Goal: Transaction & Acquisition: Purchase product/service

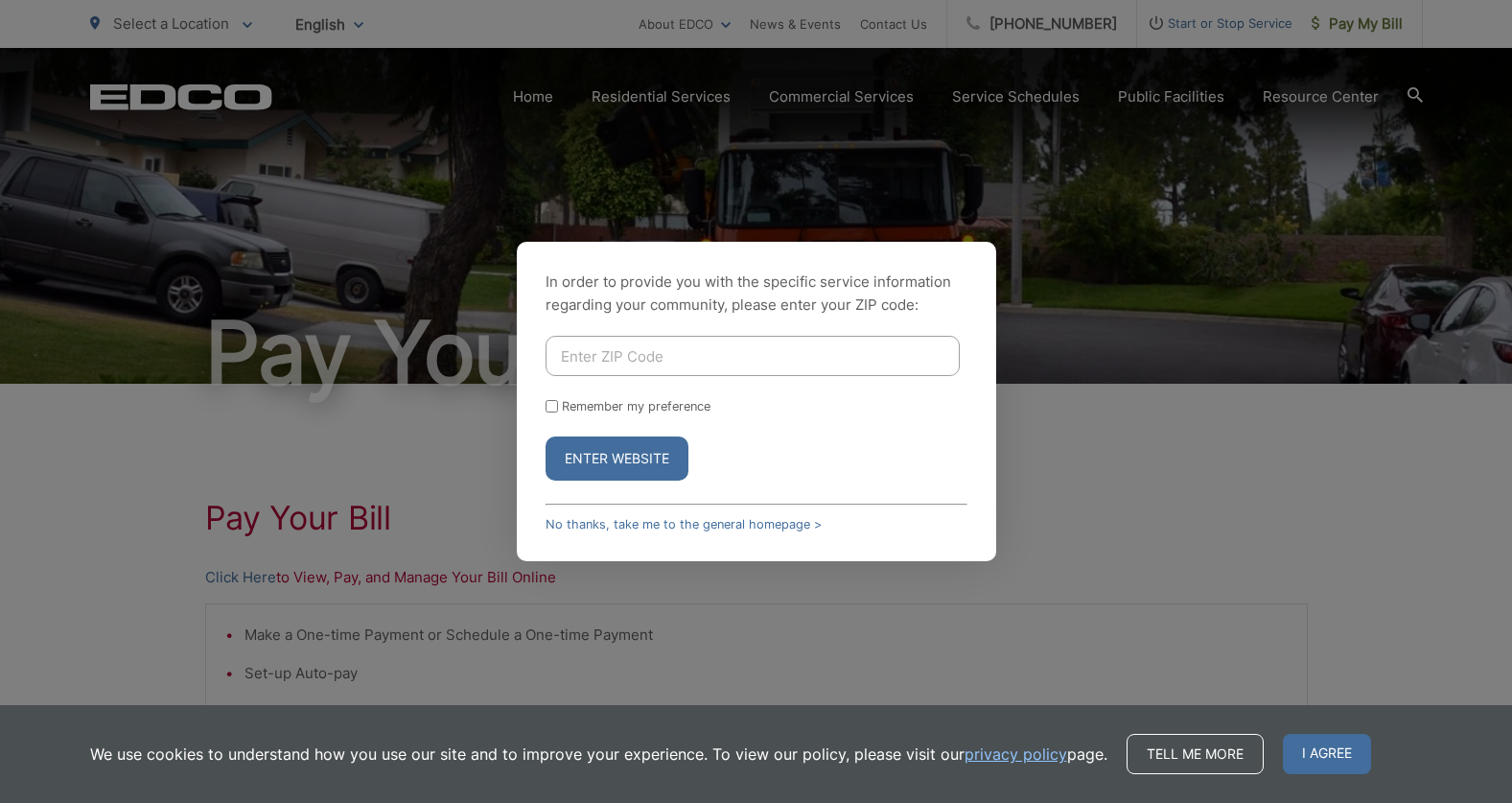
click at [643, 356] on input "Enter ZIP Code" at bounding box center [752, 356] width 414 height 41
type input "91977"
click at [659, 456] on button "Enter Website" at bounding box center [617, 458] width 143 height 44
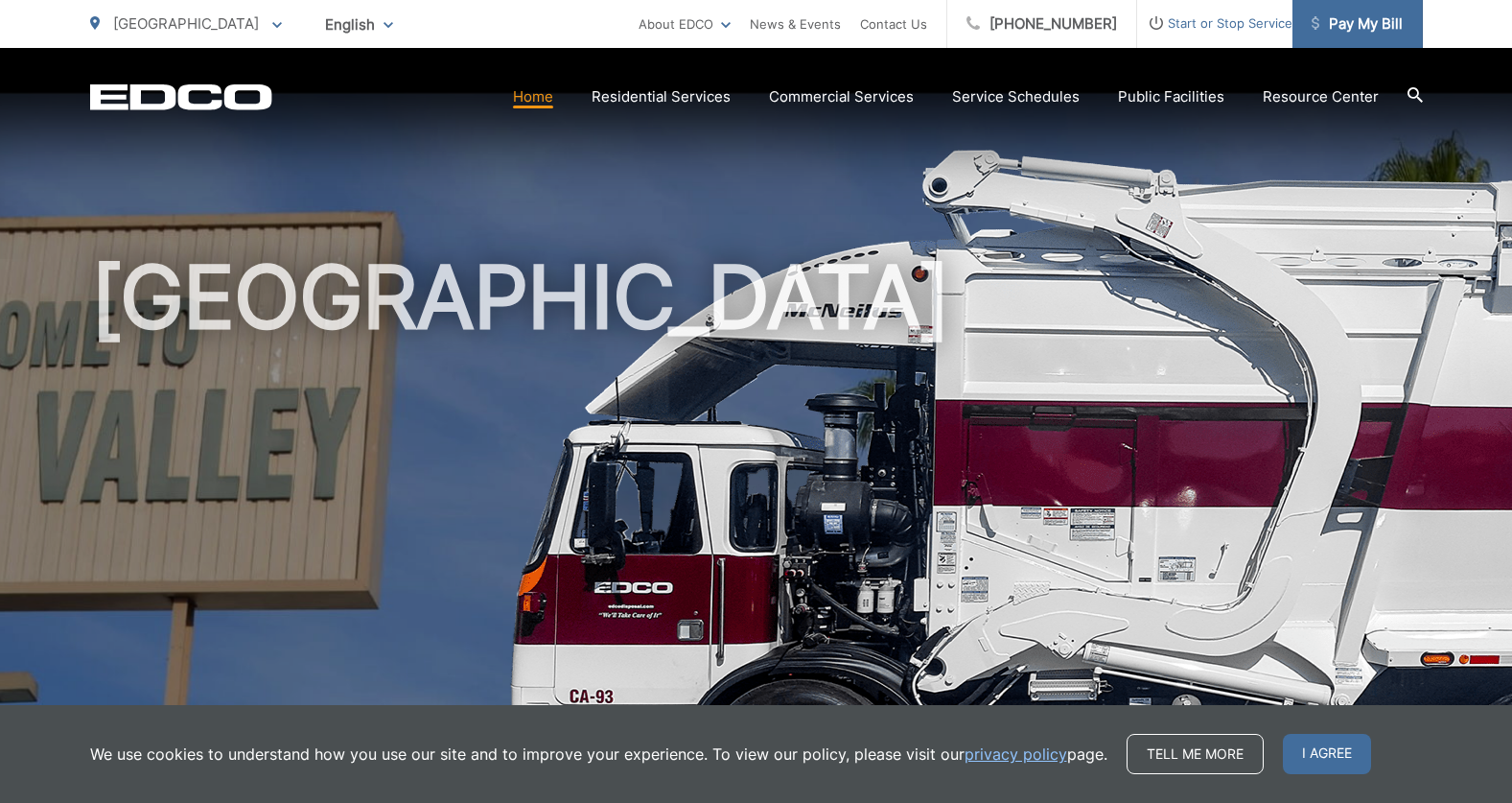
click at [1338, 28] on span "Pay My Bill" at bounding box center [1357, 24] width 91 height 23
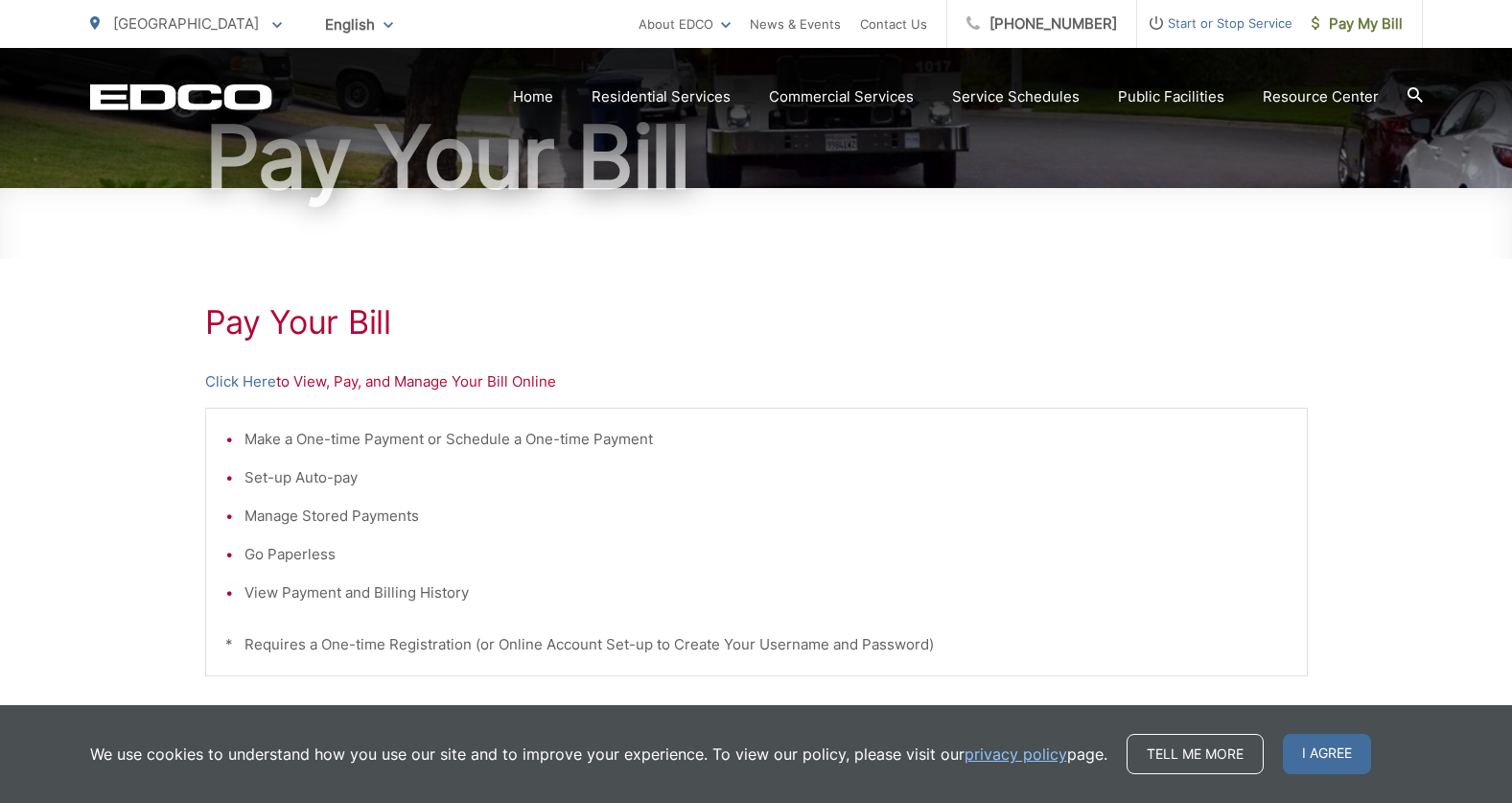
scroll to position [293, 0]
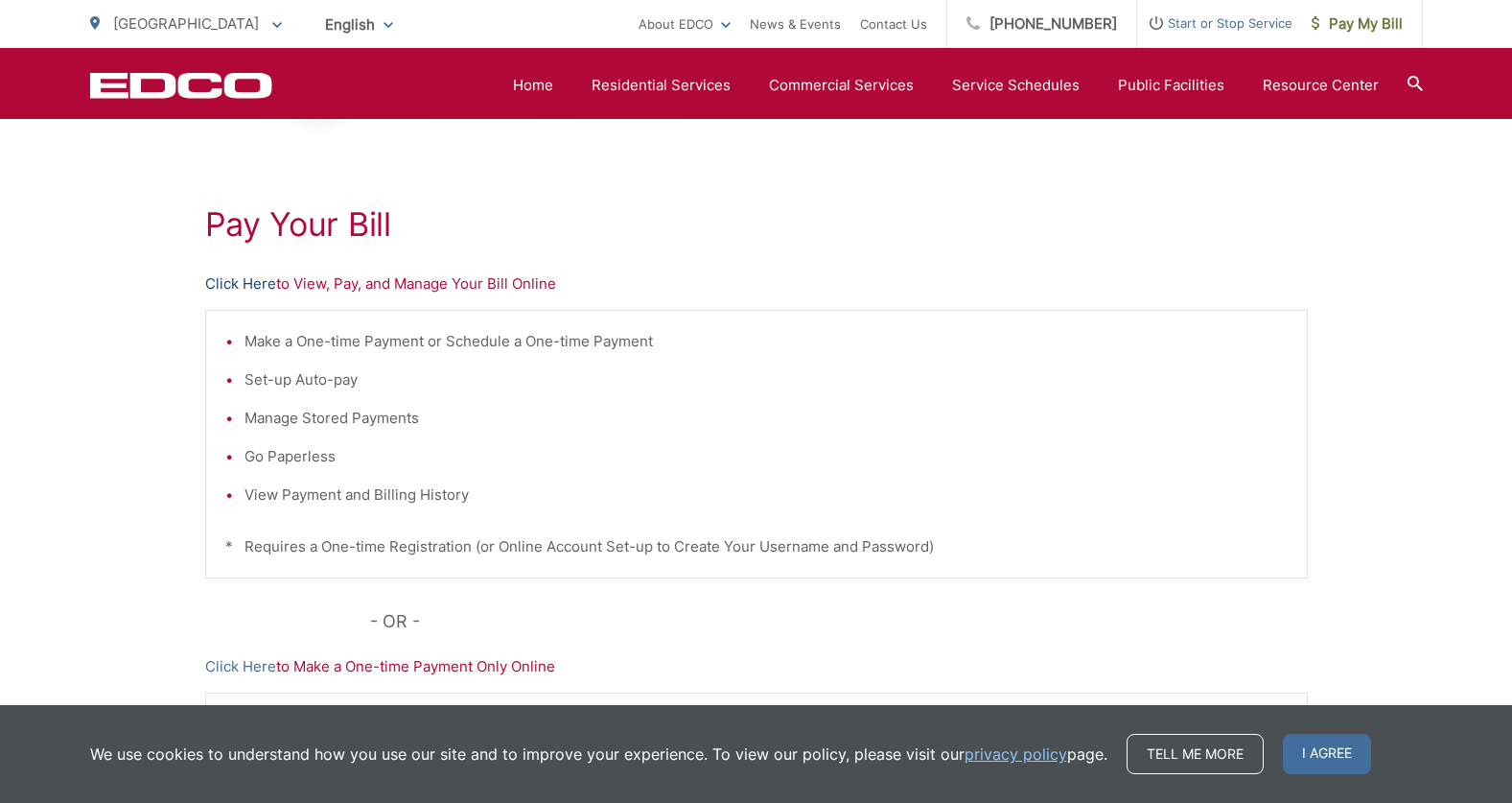
click at [252, 283] on link "Click Here" at bounding box center [241, 284] width 71 height 23
